Goal: Transaction & Acquisition: Purchase product/service

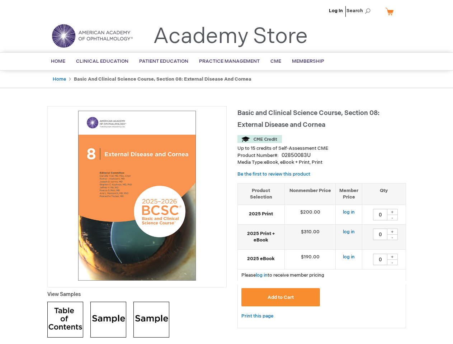
click at [226, 172] on div at bounding box center [136, 196] width 179 height 181
click at [360, 11] on span "Search" at bounding box center [359, 11] width 27 height 14
click at [322, 256] on td "$190.00" at bounding box center [309, 259] width 51 height 20
click at [392, 212] on div "+" at bounding box center [392, 212] width 11 height 6
click at [392, 218] on div "-" at bounding box center [392, 218] width 11 height 6
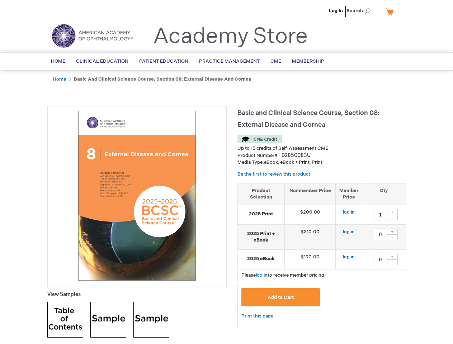
type input "0"
click at [392, 232] on div "+" at bounding box center [392, 232] width 11 height 6
click at [392, 237] on div "-" at bounding box center [392, 237] width 11 height 6
type input "0"
click at [392, 257] on div "+" at bounding box center [392, 257] width 11 height 6
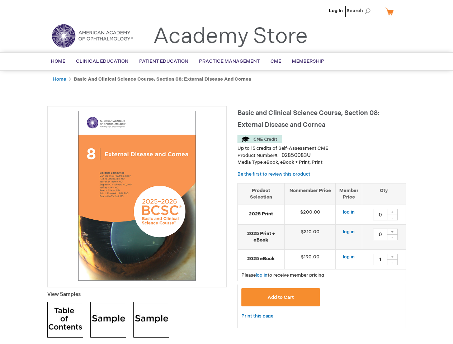
click at [392, 262] on div "-" at bounding box center [392, 263] width 11 height 6
type input "0"
